Goal: Task Accomplishment & Management: Manage account settings

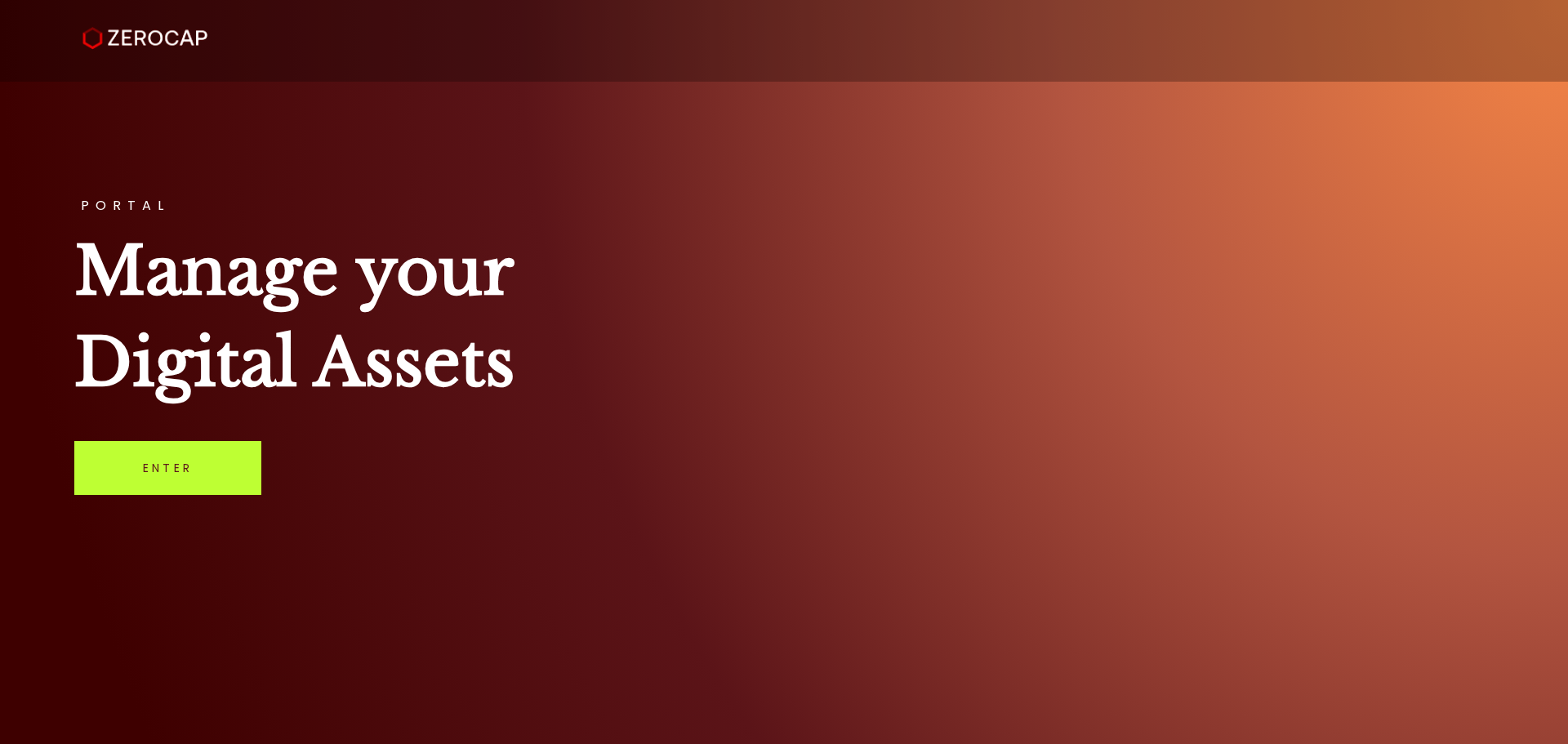
click at [140, 465] on link "Enter" at bounding box center [167, 467] width 187 height 53
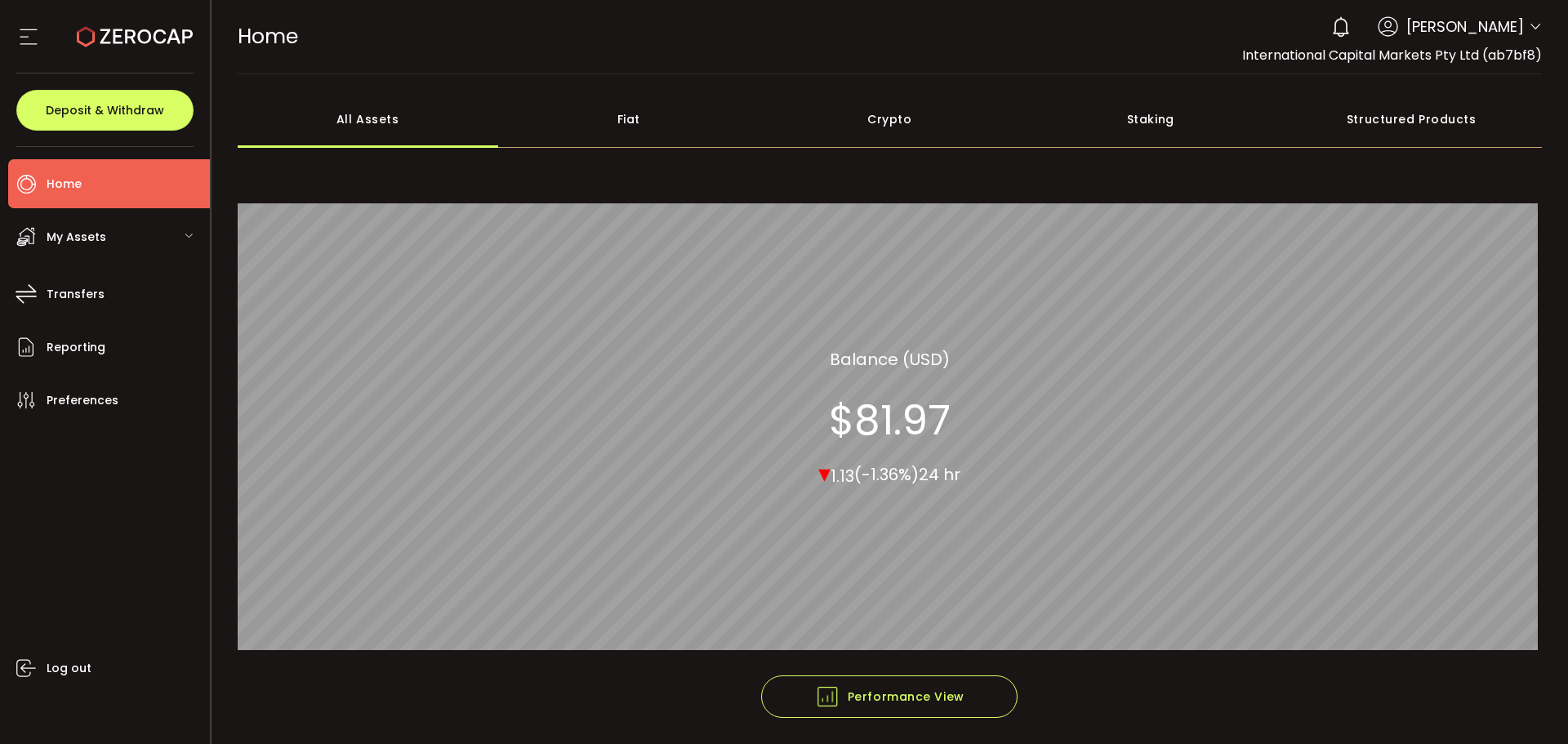
click at [1528, 25] on icon at bounding box center [1534, 26] width 13 height 13
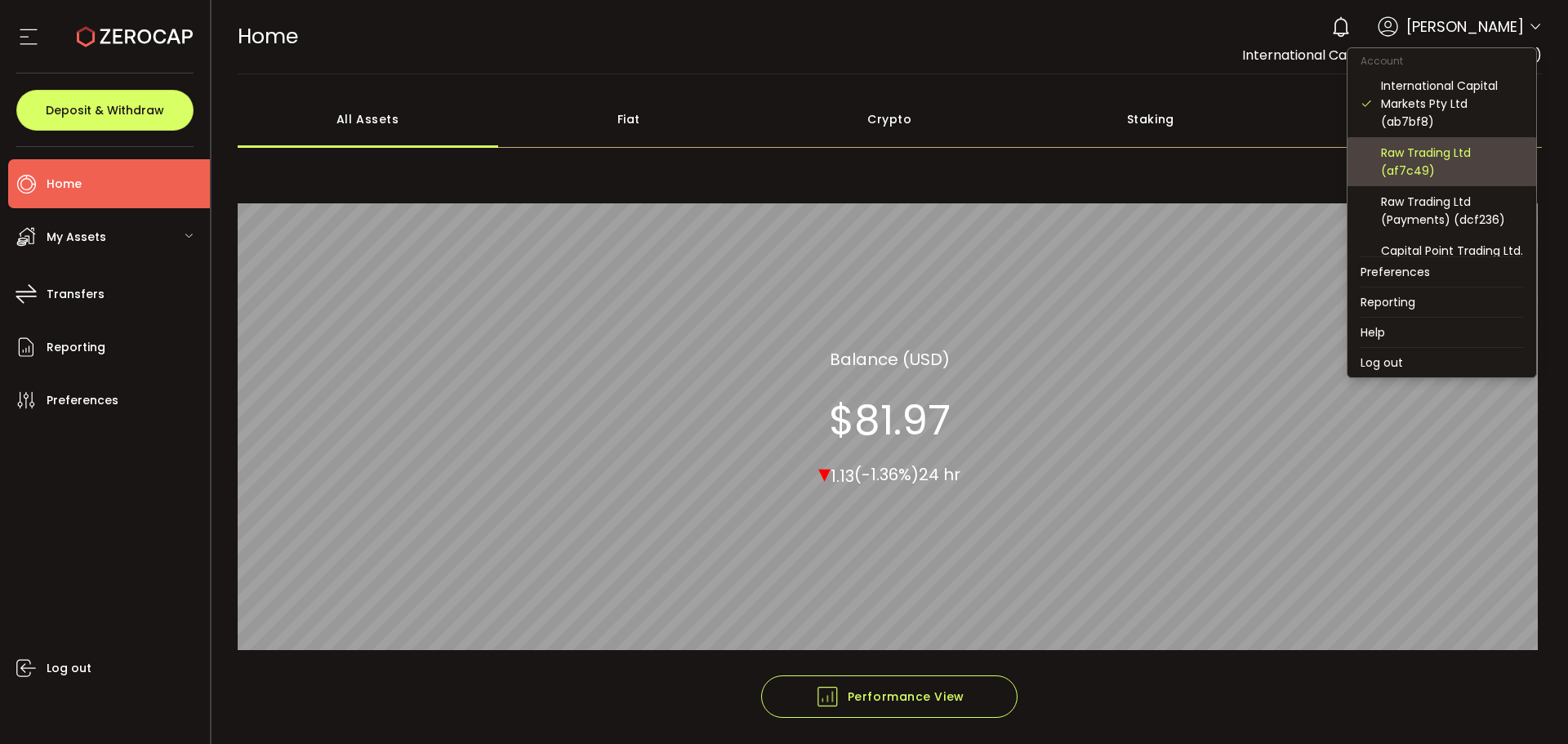
click at [1421, 171] on div "Raw Trading Ltd (af7c49)" at bounding box center [1451, 161] width 142 height 36
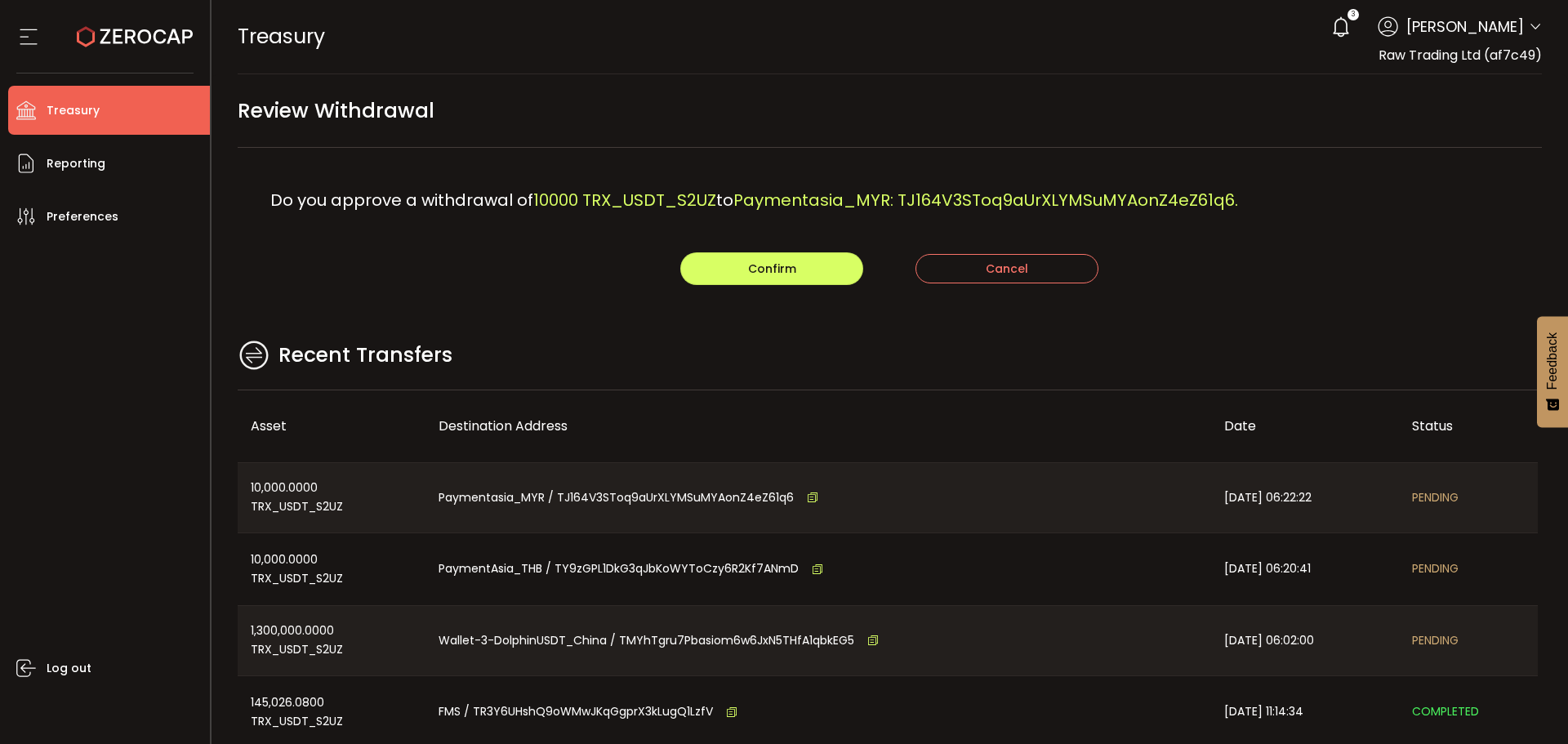
click at [1076, 343] on div "Recent Transfers" at bounding box center [889, 364] width 1304 height 53
click at [817, 372] on div "Recent Transfers" at bounding box center [889, 364] width 1304 height 53
click at [591, 333] on main "Review Withdrawal Do you approve a withdrawal of 10000 TRX_USDT_S2UZ to Payment…" at bounding box center [889, 470] width 1357 height 793
click at [729, 250] on div "Do you approve a withdrawal of 10000 TRX_USDT_S2UZ to Paymentasia_MYR: TJ164V3S…" at bounding box center [889, 199] width 1304 height 104
click at [736, 266] on button "Confirm" at bounding box center [771, 268] width 183 height 33
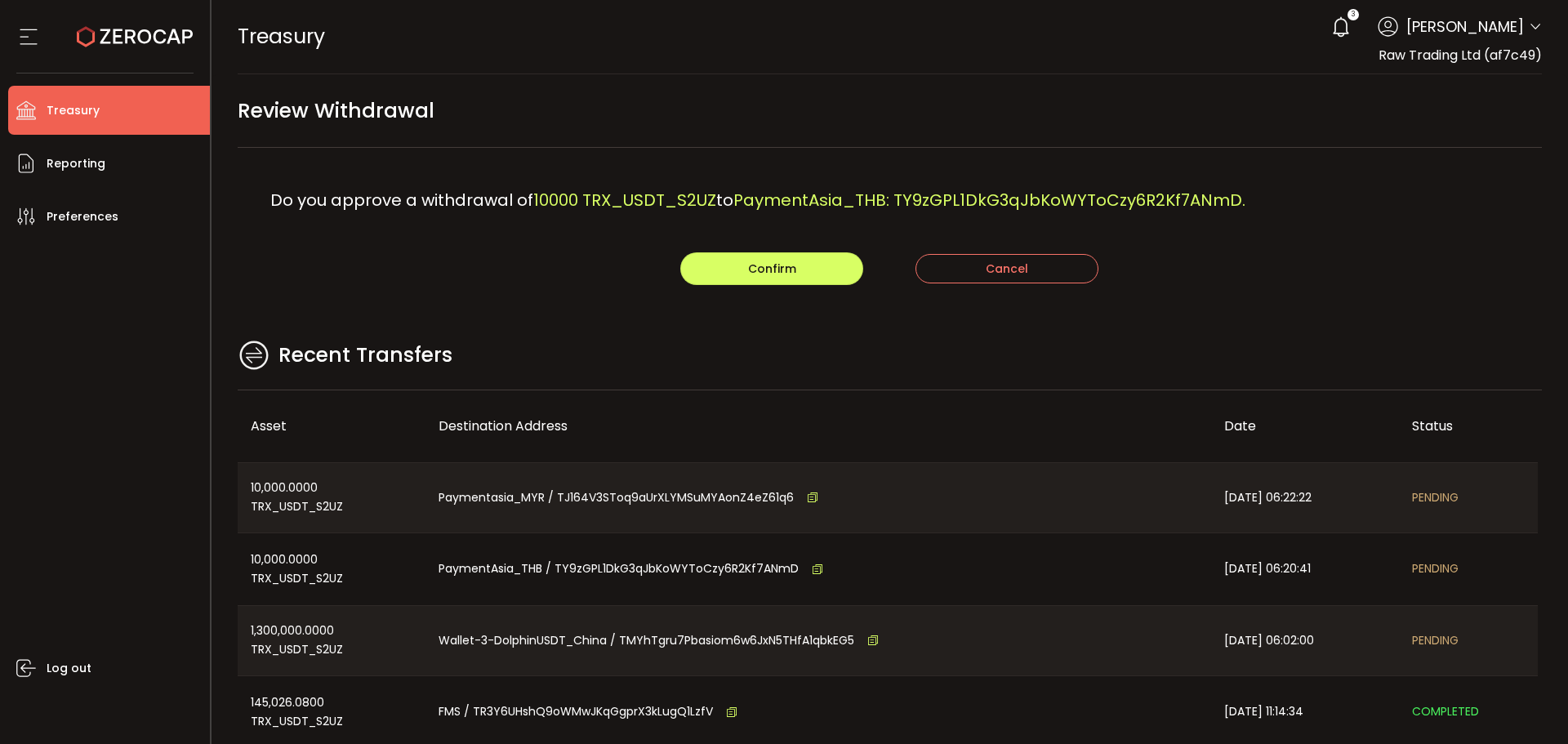
click at [513, 427] on div "Destination Address" at bounding box center [818, 425] width 786 height 18
click at [741, 282] on button "Confirm" at bounding box center [771, 268] width 183 height 33
